Goal: Transaction & Acquisition: Purchase product/service

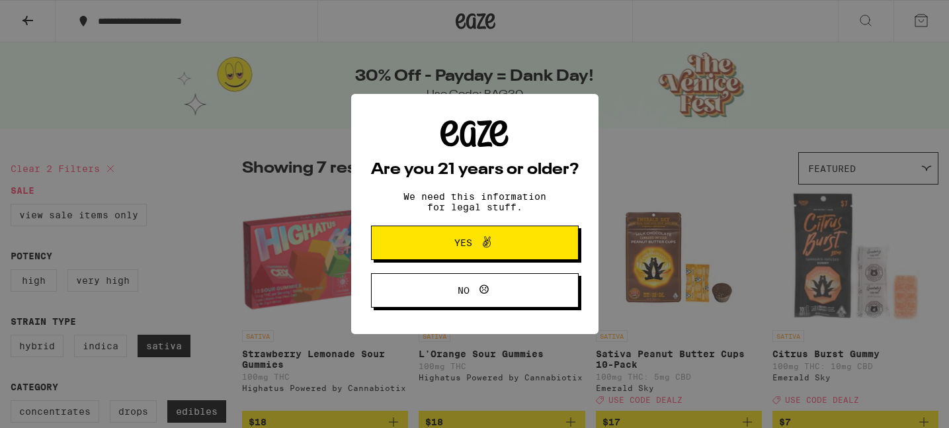
click at [456, 241] on span "Yes" at bounding box center [463, 242] width 18 height 9
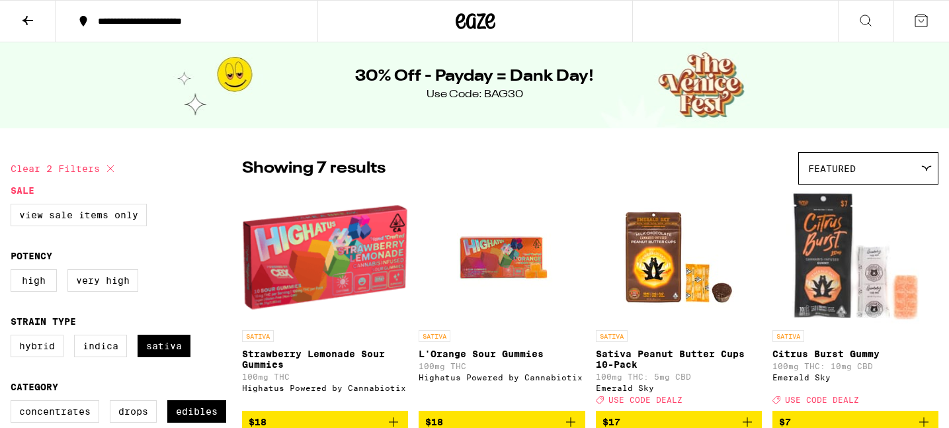
click at [30, 30] on button at bounding box center [28, 22] width 56 height 42
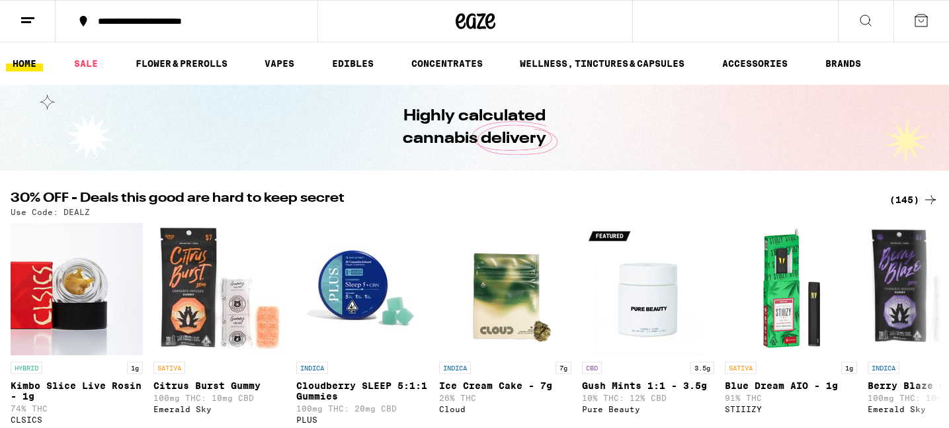
click at [30, 30] on button at bounding box center [28, 22] width 56 height 42
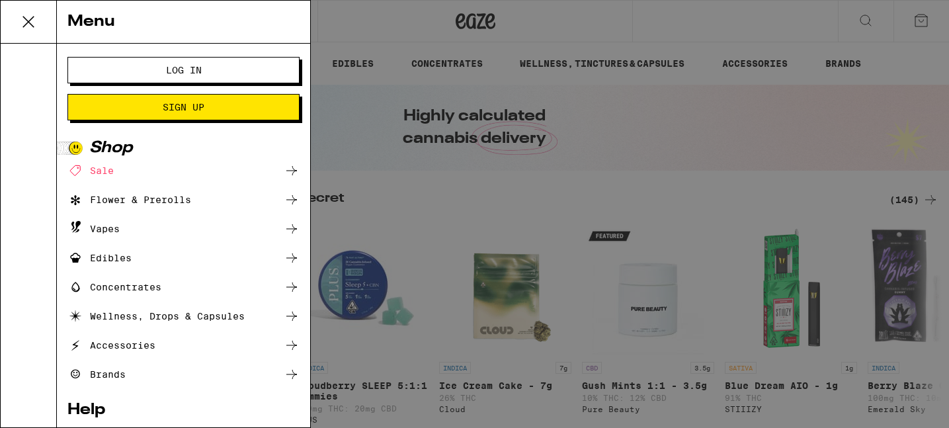
click at [57, 30] on div "Menu" at bounding box center [183, 22] width 253 height 43
click at [175, 68] on span "Log In" at bounding box center [184, 69] width 36 height 9
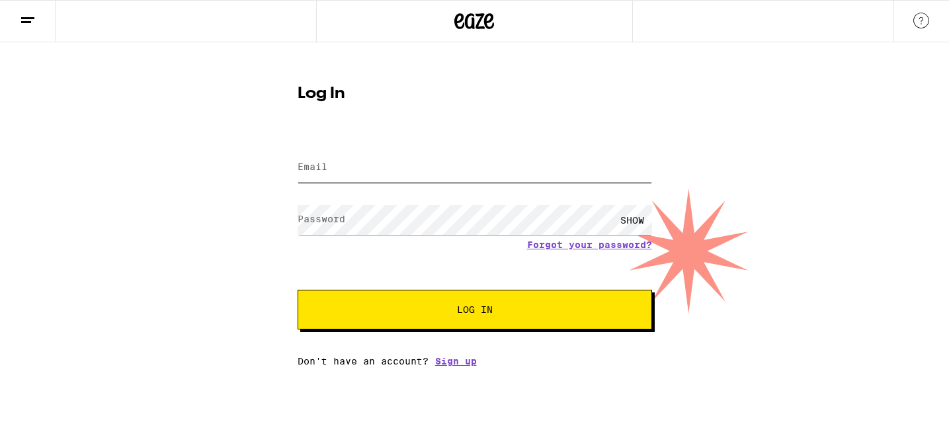
click at [419, 167] on input "Email" at bounding box center [475, 168] width 354 height 30
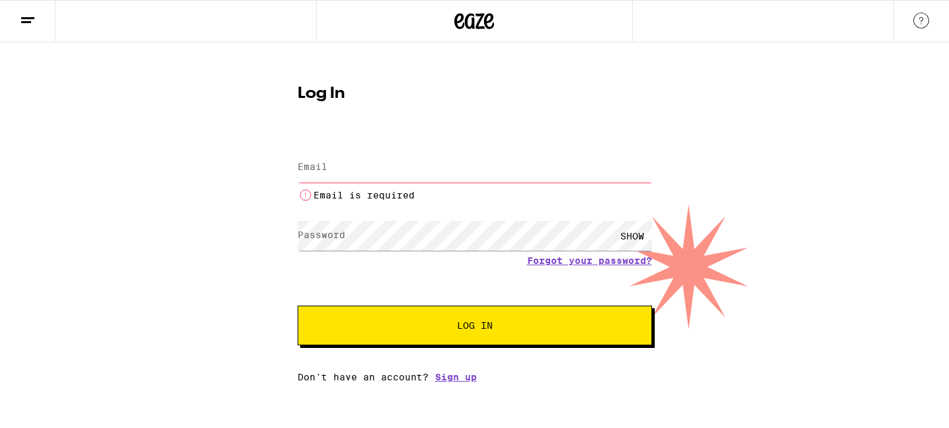
type input "[EMAIL_ADDRESS][DOMAIN_NAME]"
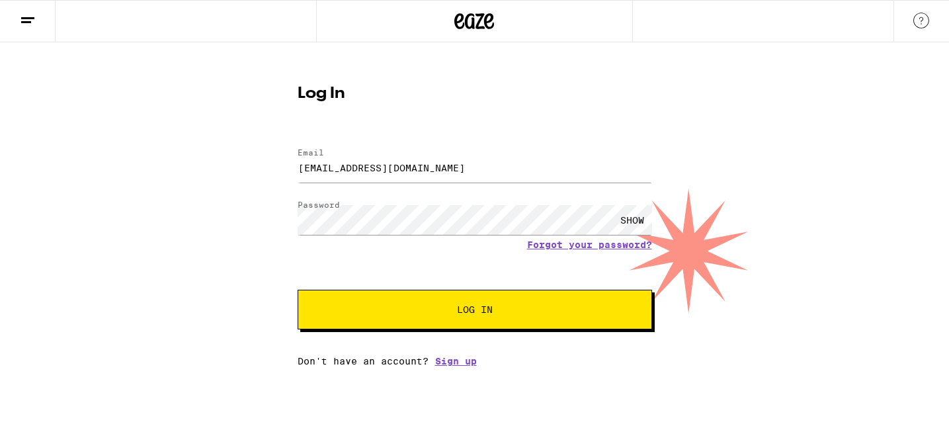
click at [471, 319] on button "Log In" at bounding box center [475, 310] width 354 height 40
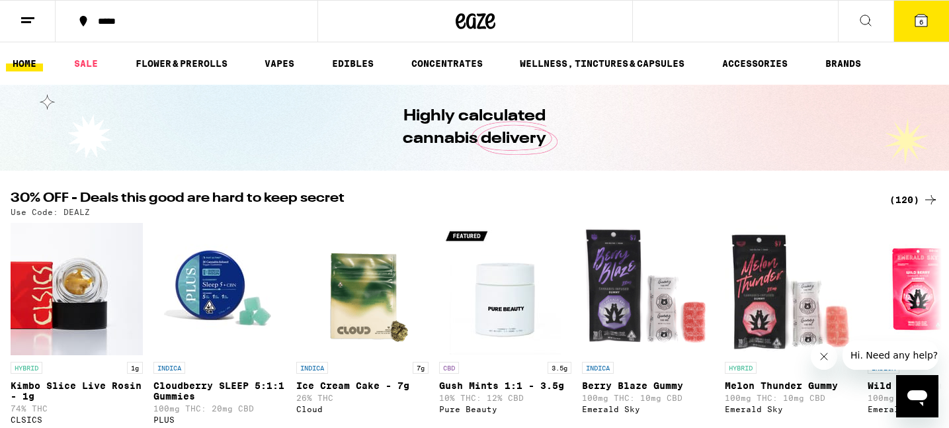
click at [924, 32] on button "6" at bounding box center [921, 21] width 56 height 41
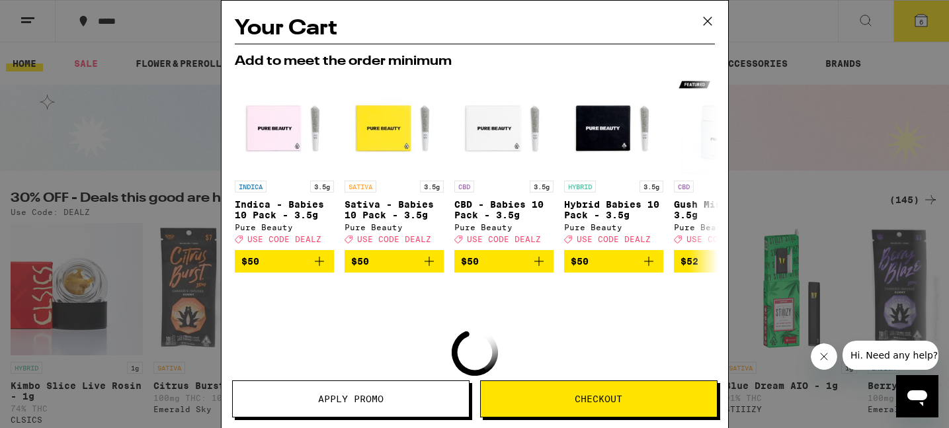
click at [707, 20] on icon at bounding box center [707, 21] width 8 height 8
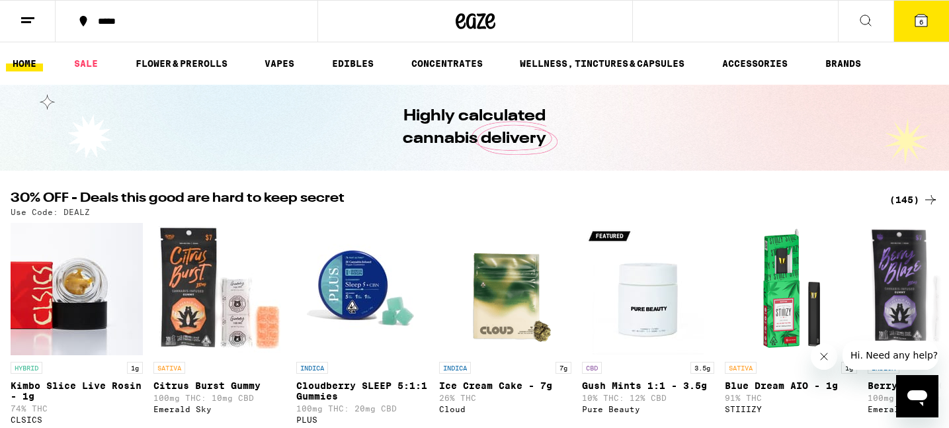
click at [921, 28] on button "6" at bounding box center [921, 21] width 56 height 41
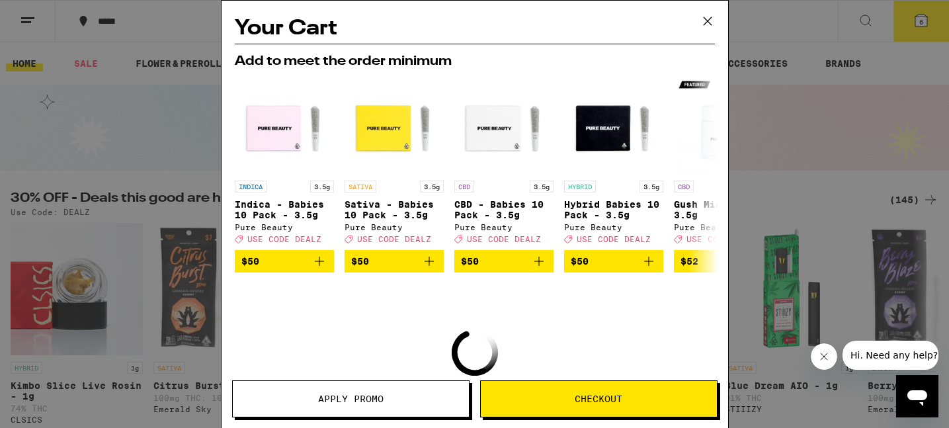
click at [707, 19] on icon at bounding box center [708, 21] width 20 height 20
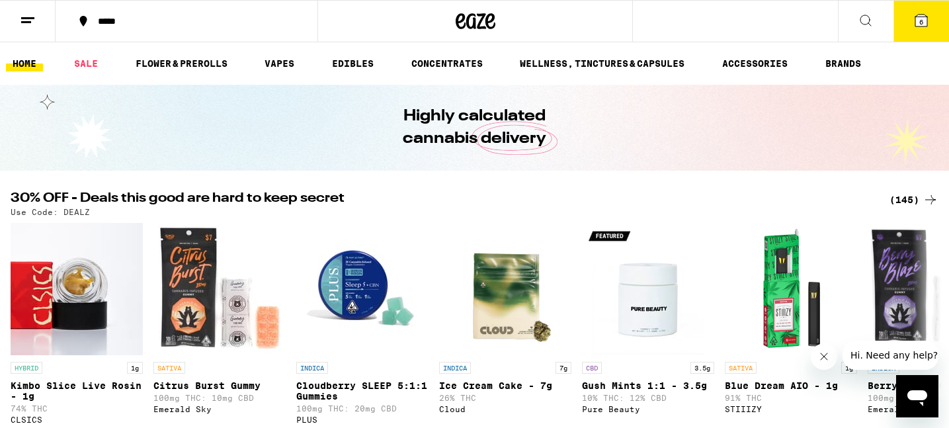
click at [903, 199] on div "(145)" at bounding box center [913, 200] width 49 height 16
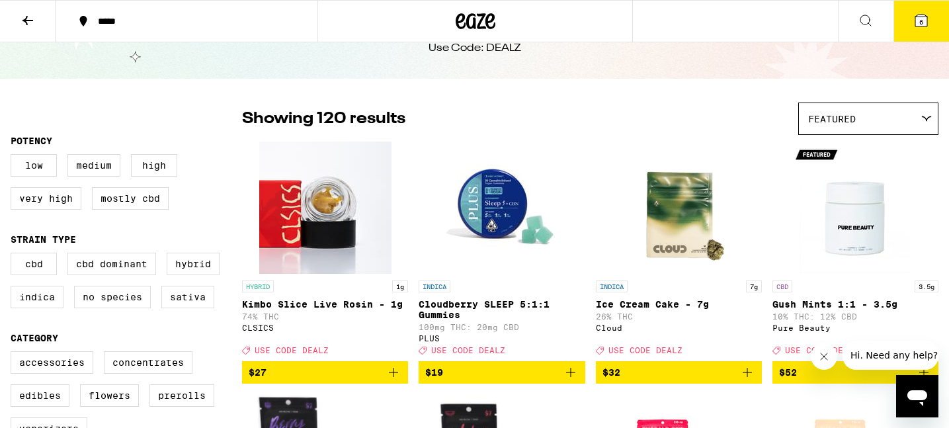
scroll to position [58, 0]
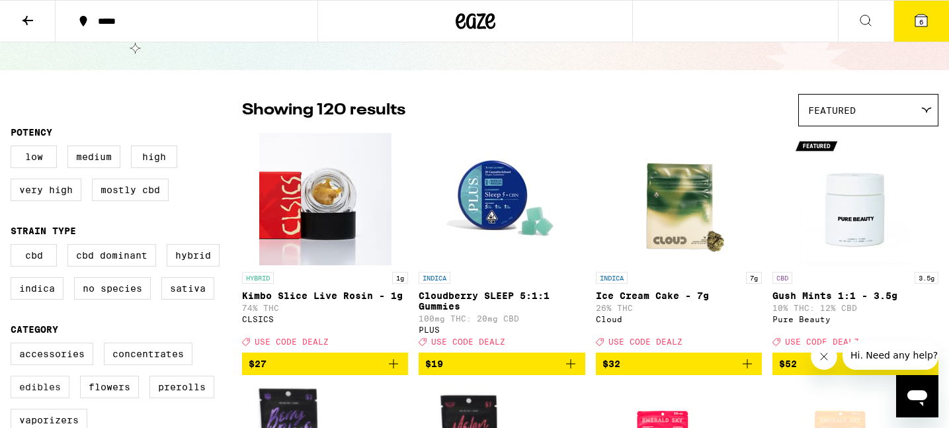
click at [46, 398] on label "Edibles" at bounding box center [40, 387] width 59 height 22
click at [14, 345] on input "Edibles" at bounding box center [13, 344] width 1 height 1
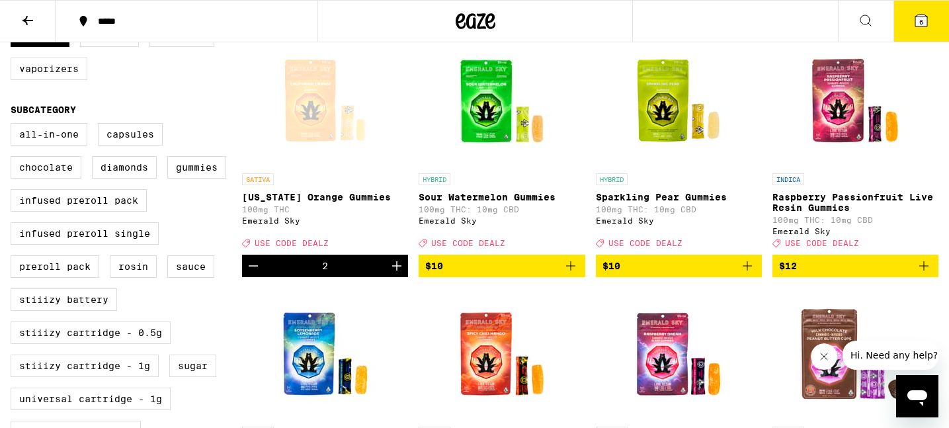
scroll to position [420, 0]
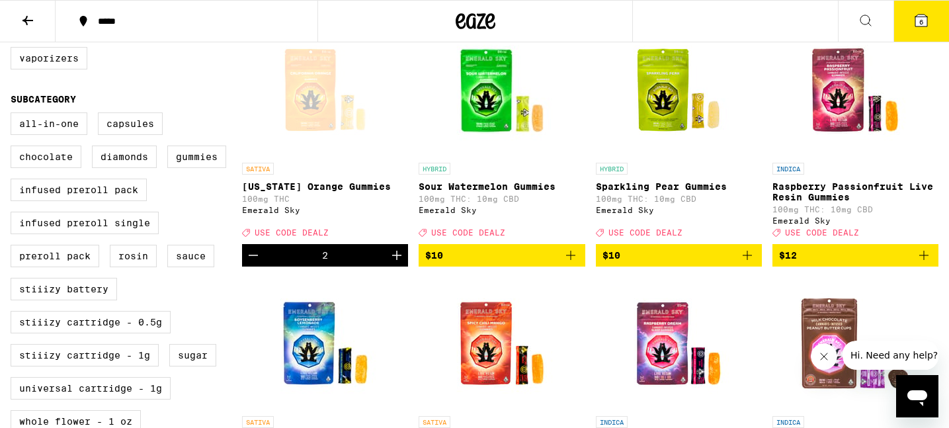
click at [750, 263] on icon "Add to bag" at bounding box center [747, 255] width 16 height 16
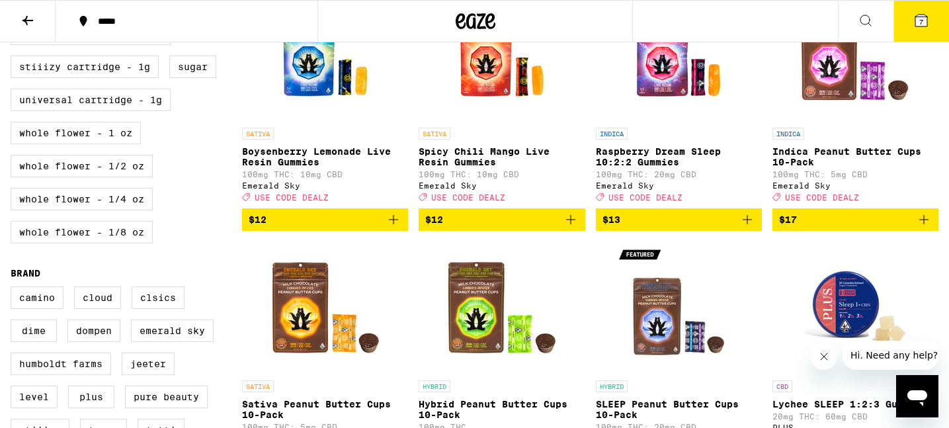
scroll to position [711, 0]
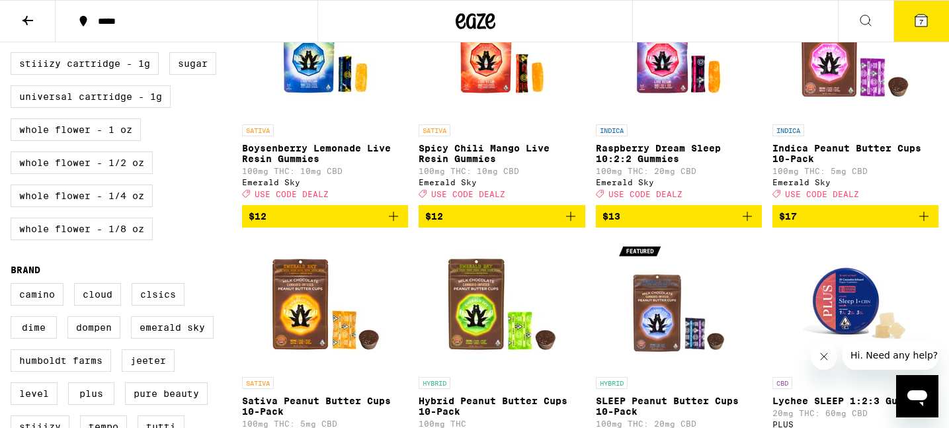
click at [573, 224] on icon "Add to bag" at bounding box center [571, 216] width 16 height 16
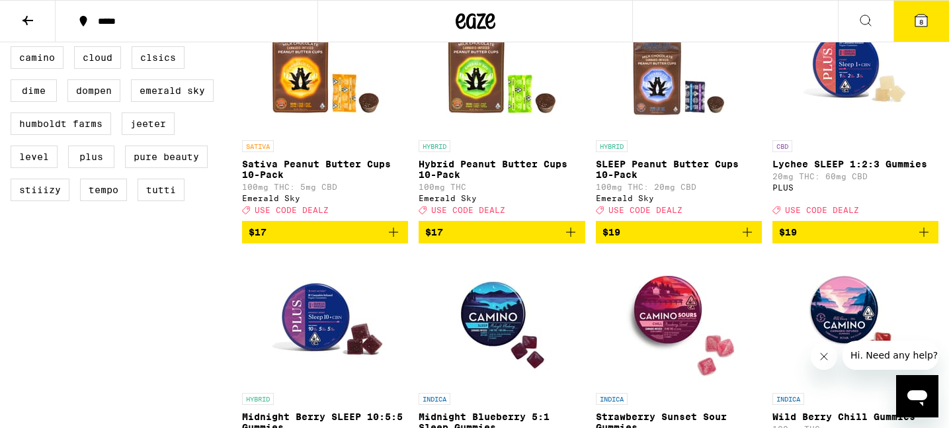
scroll to position [951, 0]
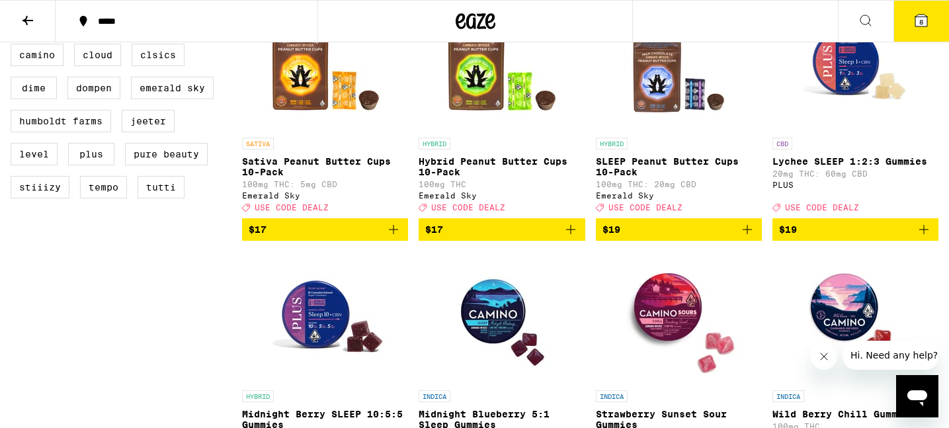
click at [571, 237] on icon "Add to bag" at bounding box center [571, 229] width 16 height 16
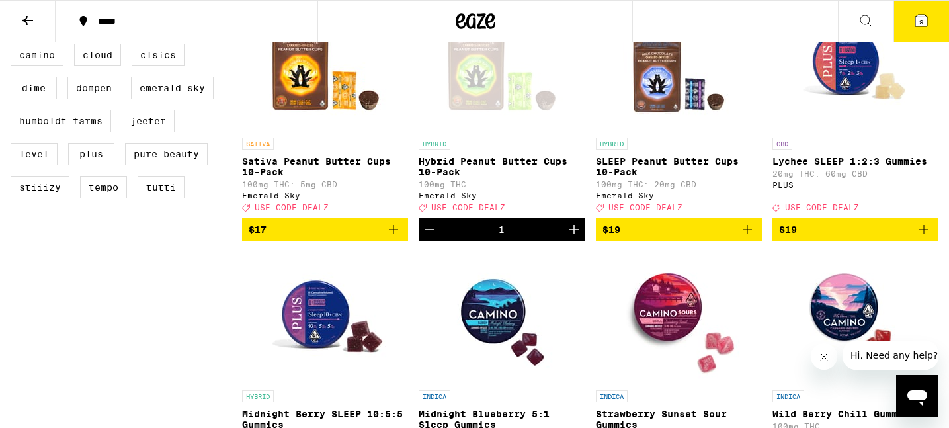
click at [426, 237] on icon "Decrement" at bounding box center [430, 229] width 16 height 16
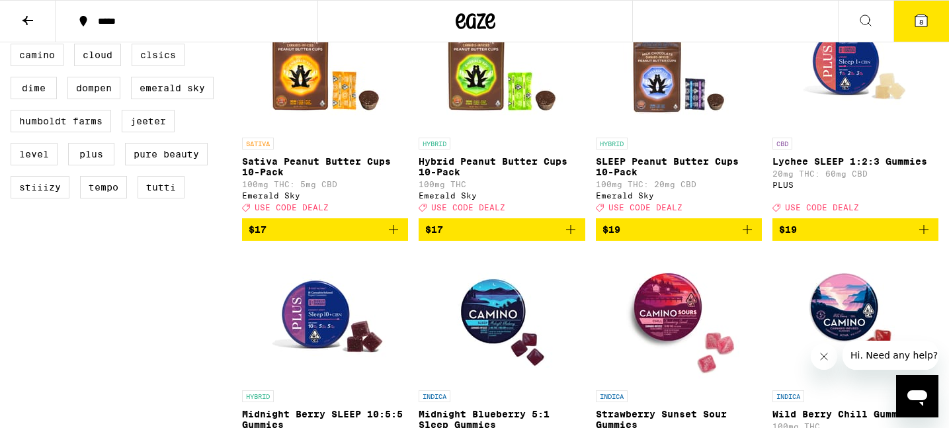
click at [748, 234] on icon "Add to bag" at bounding box center [747, 229] width 9 height 9
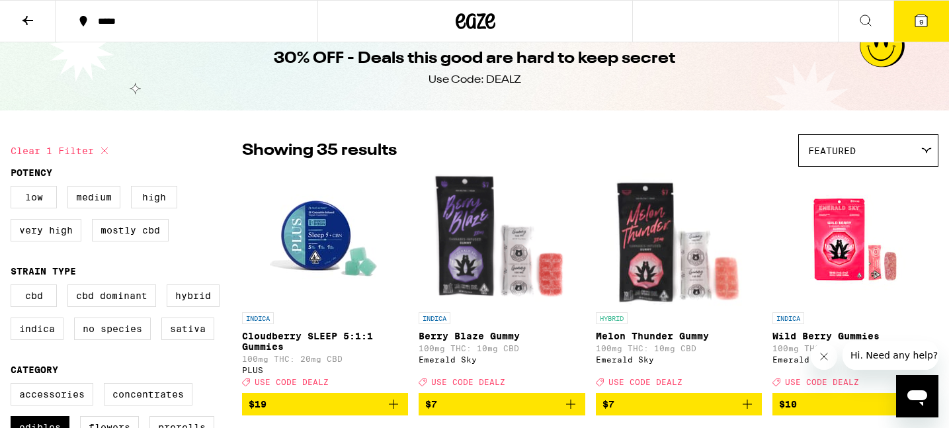
scroll to position [15, 0]
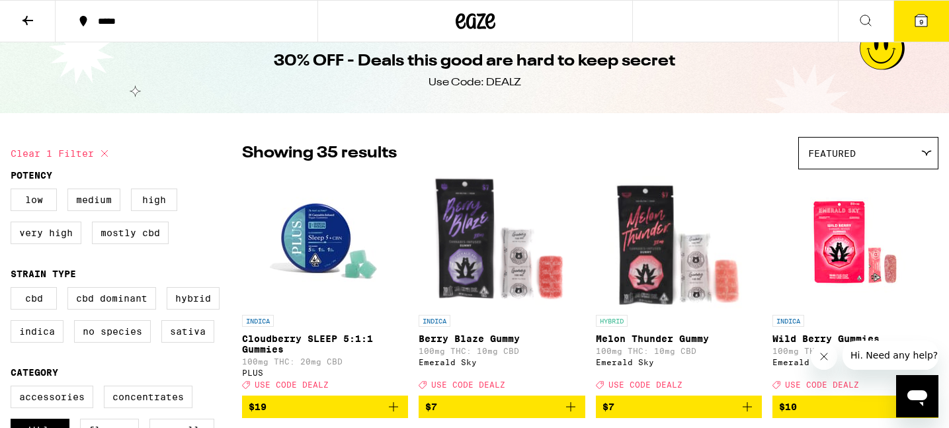
click at [920, 18] on span "9" at bounding box center [921, 22] width 4 height 8
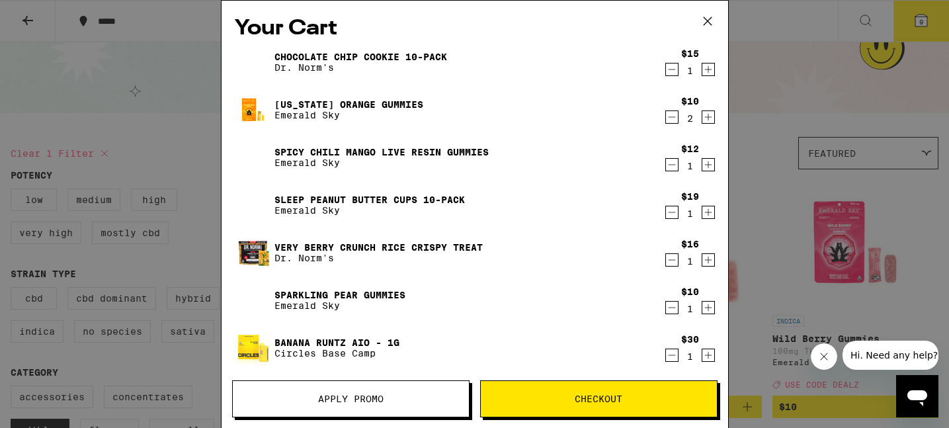
click at [669, 69] on icon "Decrement" at bounding box center [671, 69] width 7 height 0
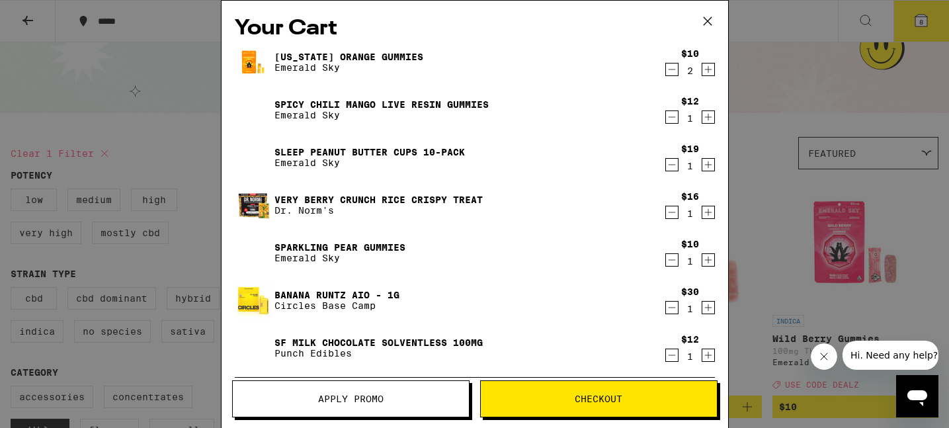
click at [671, 307] on icon "Decrement" at bounding box center [671, 307] width 7 height 0
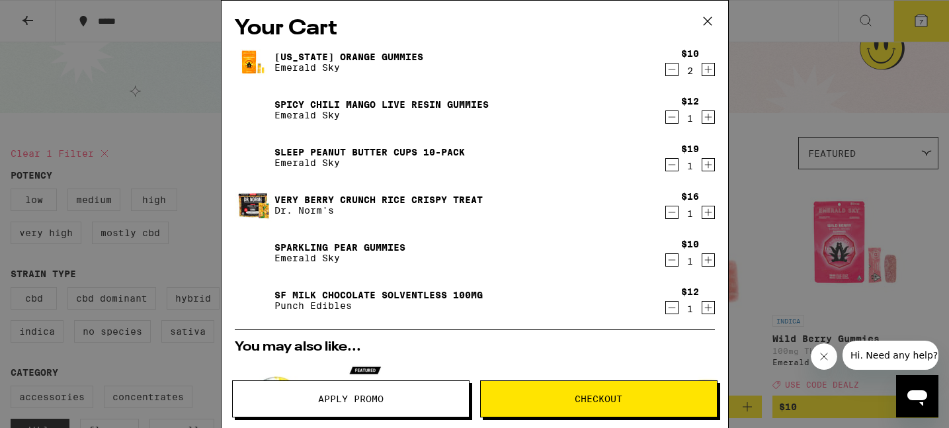
click at [671, 307] on icon "Decrement" at bounding box center [671, 307] width 7 height 0
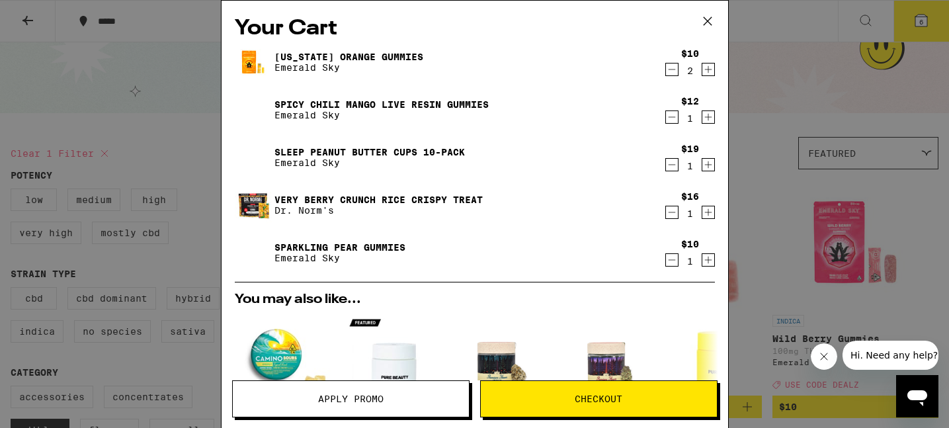
click at [670, 214] on icon "Decrement" at bounding box center [672, 212] width 12 height 16
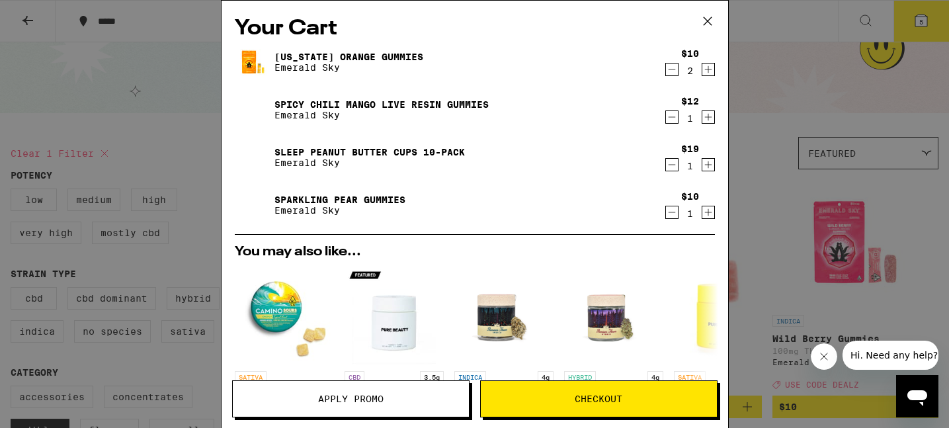
click at [706, 120] on icon "Increment" at bounding box center [708, 117] width 12 height 16
click at [672, 165] on icon "Decrement" at bounding box center [672, 165] width 12 height 16
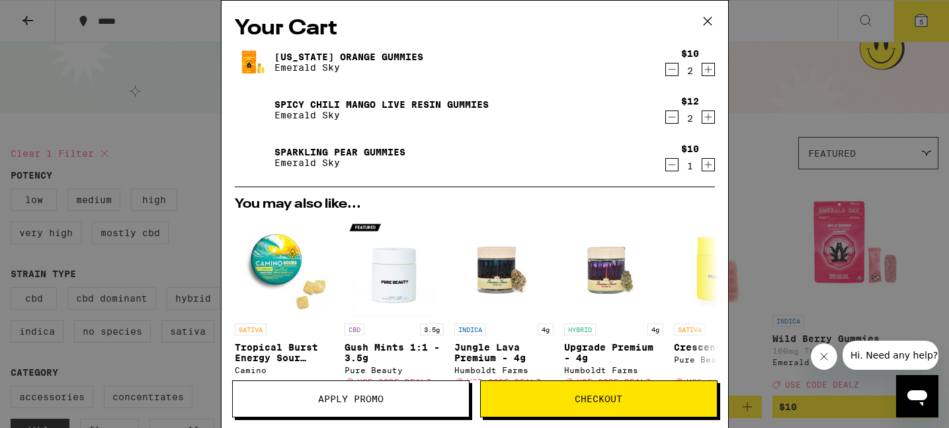
click at [709, 21] on icon at bounding box center [708, 21] width 20 height 20
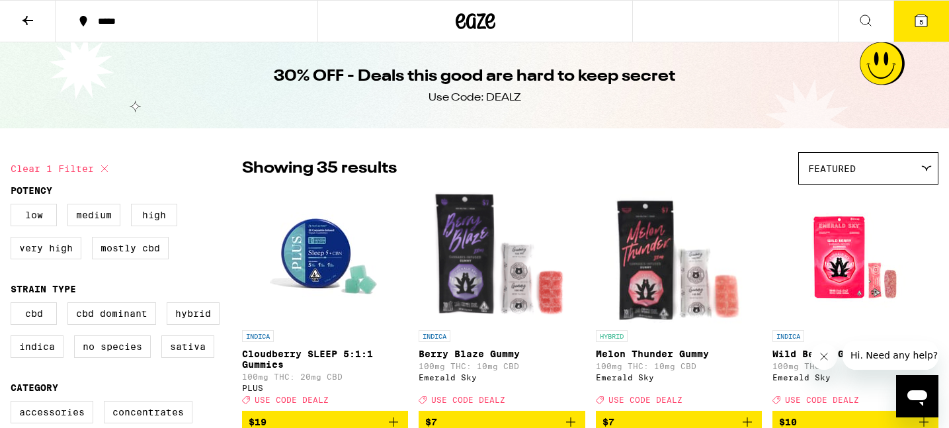
click at [106, 167] on icon at bounding box center [104, 168] width 7 height 7
checkbox input "false"
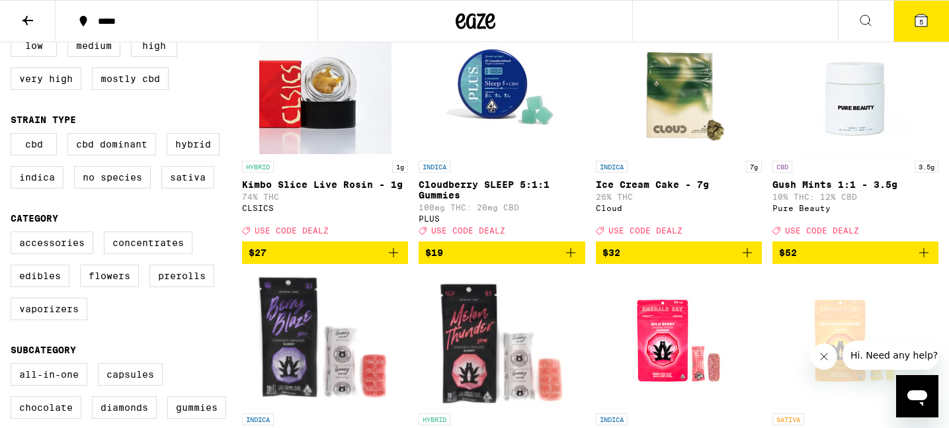
scroll to position [173, 0]
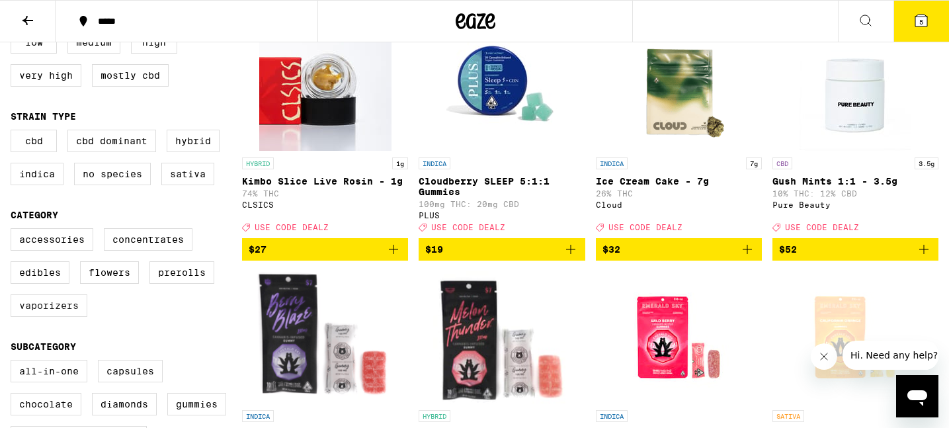
click at [46, 317] on label "Vaporizers" at bounding box center [49, 305] width 77 height 22
click at [14, 231] on input "Vaporizers" at bounding box center [13, 230] width 1 height 1
checkbox input "true"
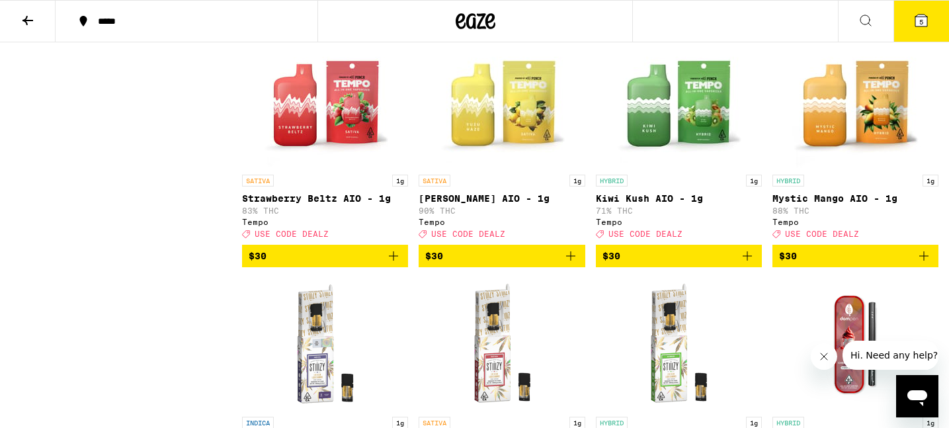
scroll to position [1137, 0]
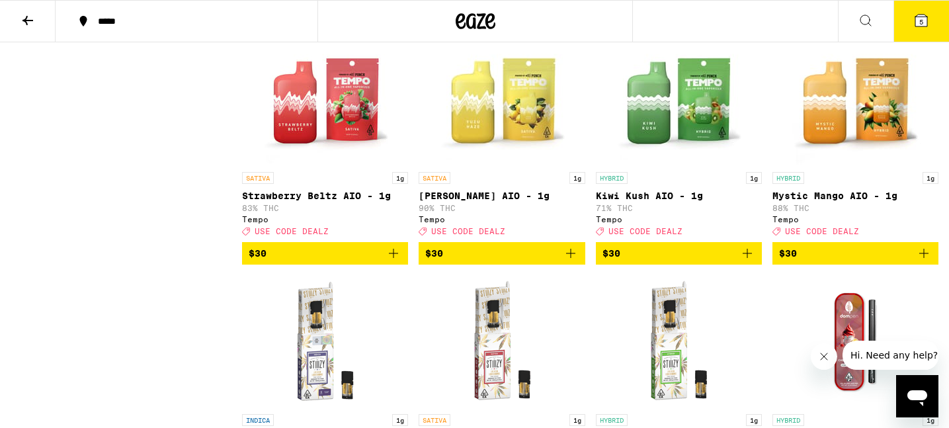
click at [922, 261] on icon "Add to bag" at bounding box center [924, 253] width 16 height 16
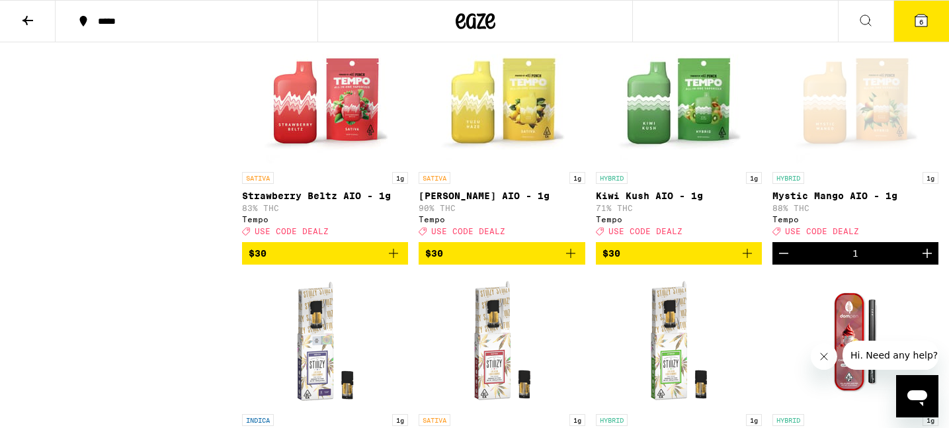
click at [922, 24] on span "6" at bounding box center [921, 22] width 4 height 8
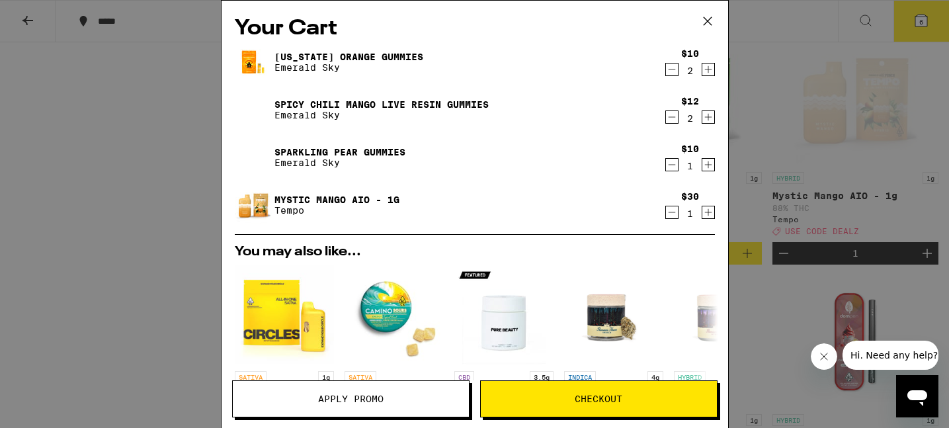
click at [332, 399] on span "Apply Promo" at bounding box center [350, 398] width 65 height 9
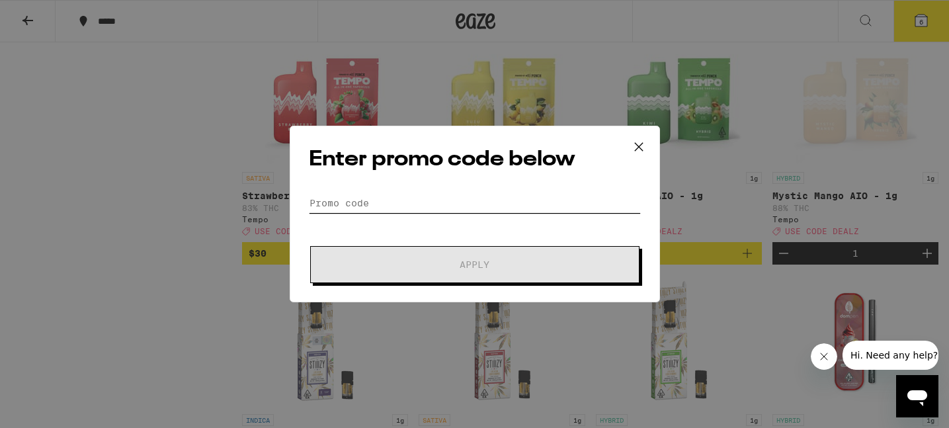
click at [334, 204] on input "Promo Code" at bounding box center [475, 203] width 332 height 20
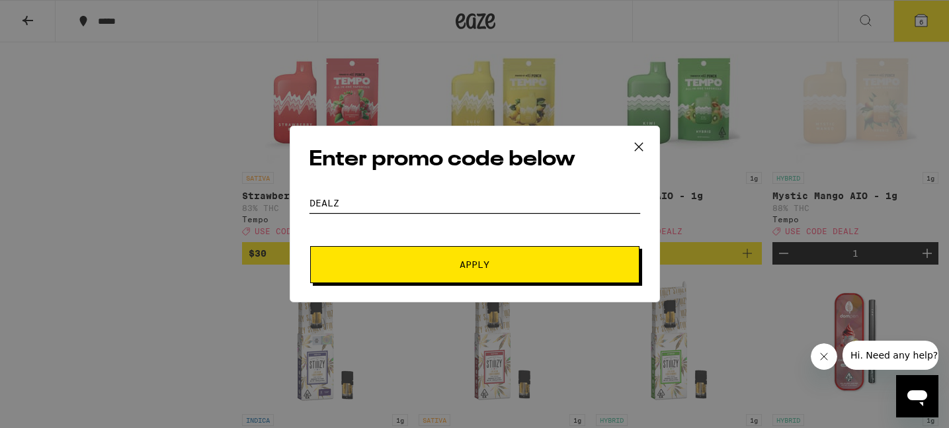
type input "dealz"
click at [449, 261] on span "Apply" at bounding box center [475, 264] width 238 height 9
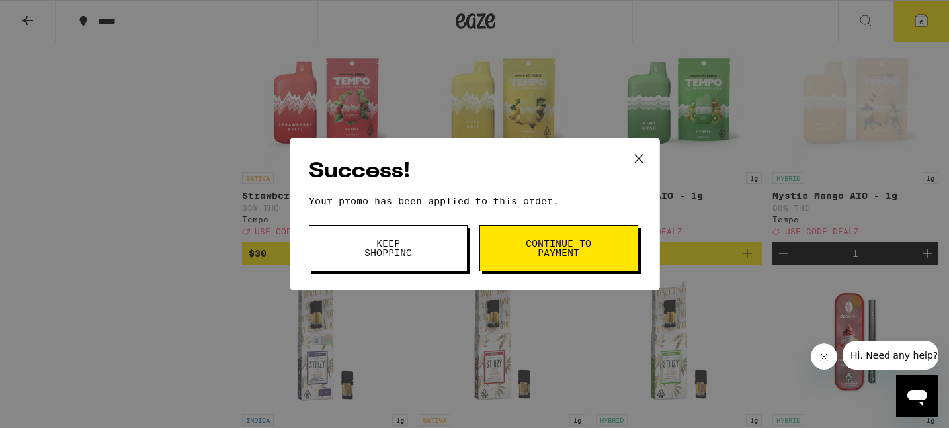
click at [550, 257] on span "Continue to payment" at bounding box center [558, 248] width 67 height 19
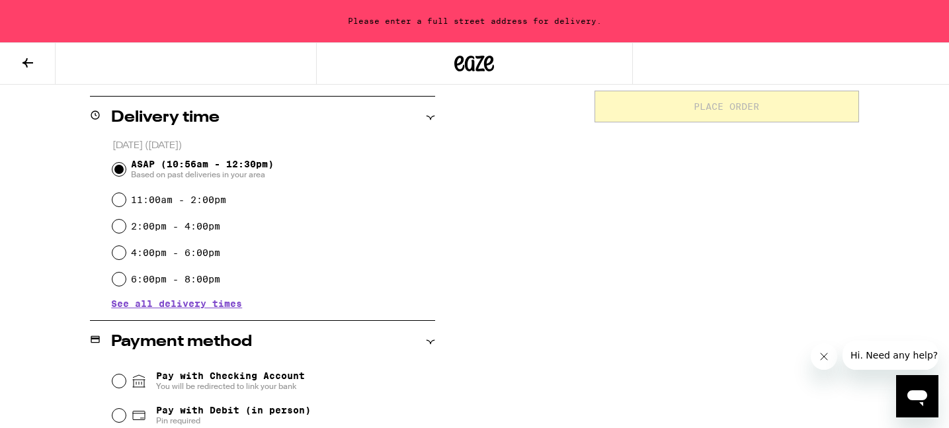
scroll to position [311, 0]
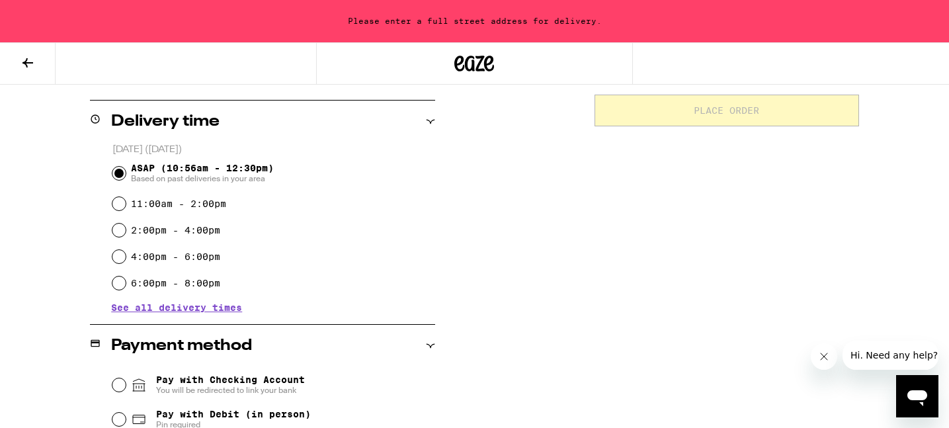
click at [190, 307] on span "See all delivery times" at bounding box center [176, 307] width 131 height 9
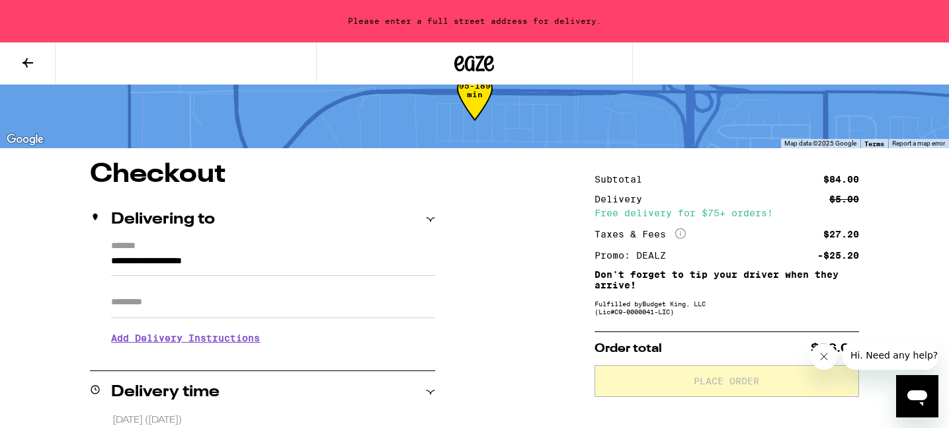
scroll to position [34, 0]
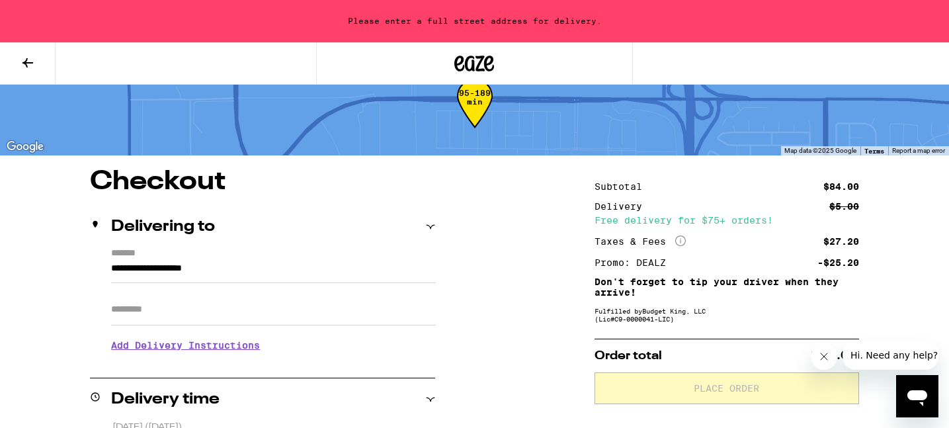
click at [169, 276] on input "**********" at bounding box center [273, 272] width 324 height 22
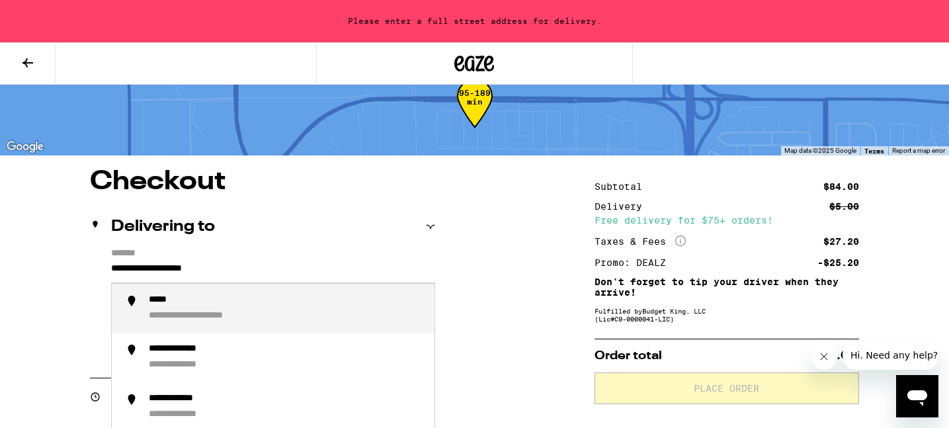
click at [169, 276] on input "**********" at bounding box center [273, 272] width 324 height 22
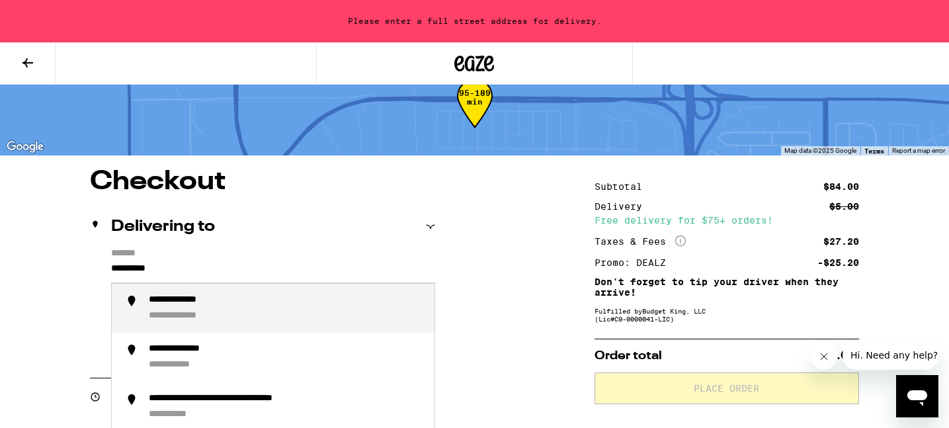
click at [218, 313] on div "**********" at bounding box center [191, 316] width 84 height 13
type input "**********"
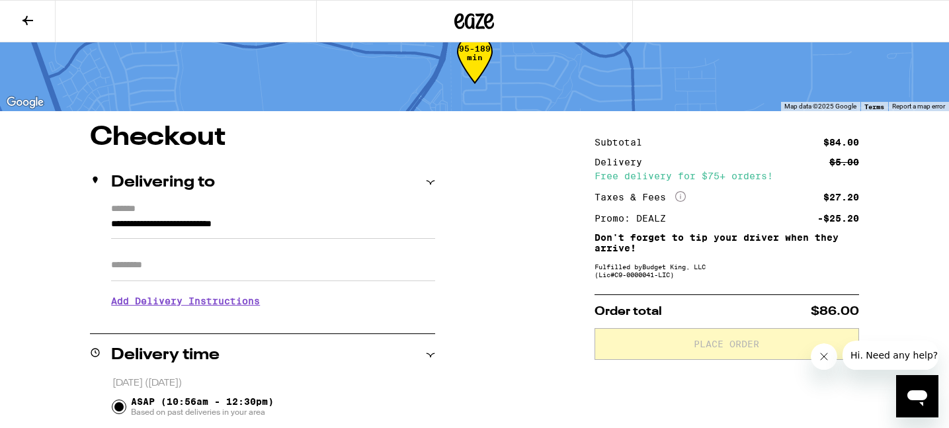
scroll to position [0, 0]
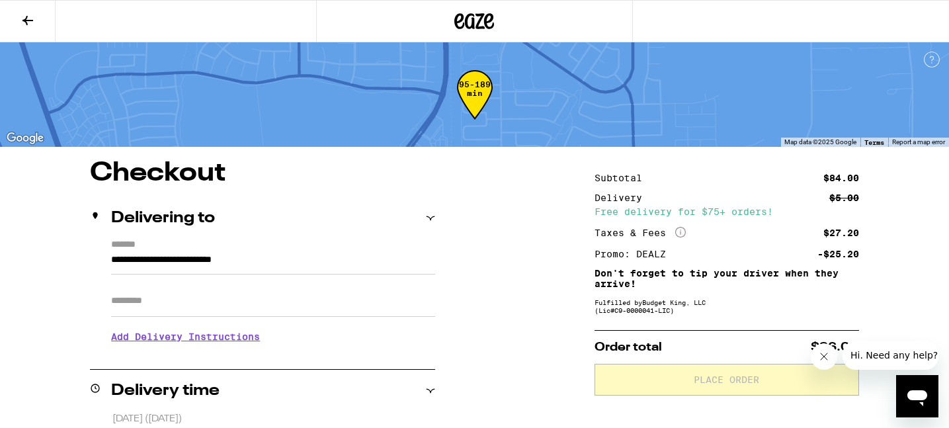
click at [30, 26] on icon at bounding box center [28, 21] width 16 height 16
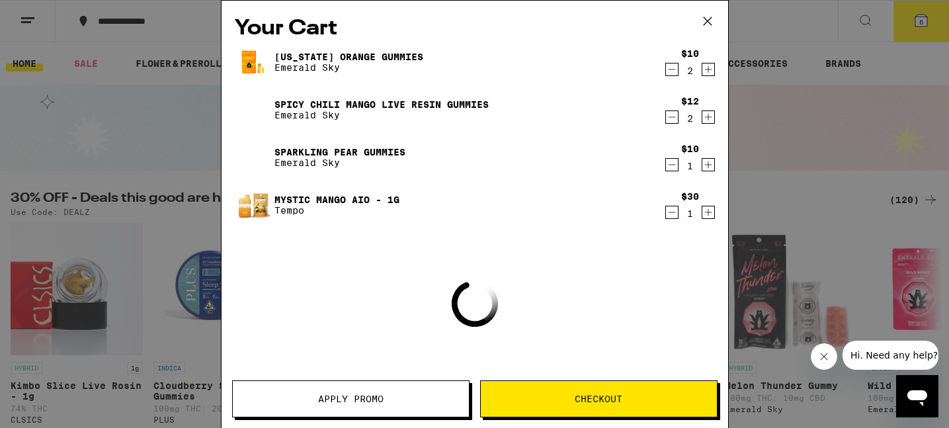
click at [672, 165] on icon "Decrement" at bounding box center [671, 165] width 7 height 0
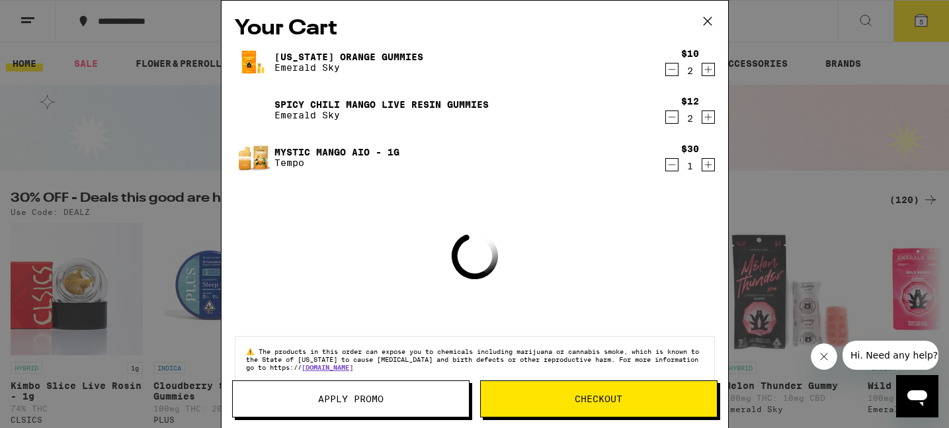
click at [438, 262] on div "Your Cart [US_STATE] Orange Gummies Emerald Sky $10 2 Spicy Chili Mango Live Re…" at bounding box center [474, 194] width 506 height 387
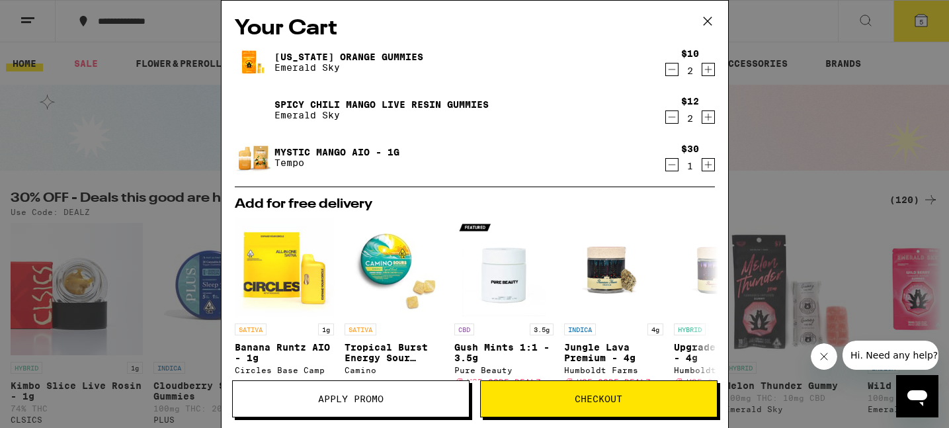
click at [705, 22] on icon at bounding box center [708, 21] width 20 height 20
